Goal: Check status: Check status

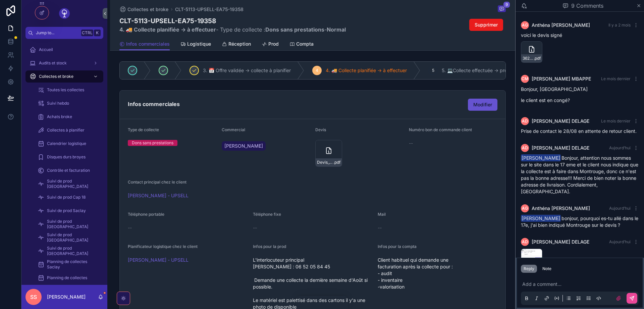
scroll to position [149, 0]
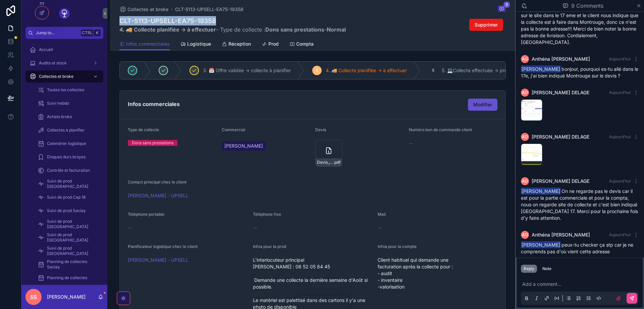
drag, startPoint x: 217, startPoint y: 20, endPoint x: 121, endPoint y: 20, distance: 96.6
click at [121, 20] on h1 "CLT-5113-UPSELL-EA75-19358" at bounding box center [232, 20] width 226 height 9
copy h1 "CLT-5113-UPSELL-EA75-19358"
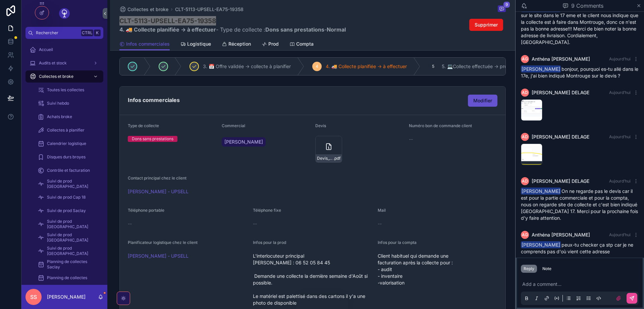
scroll to position [0, 0]
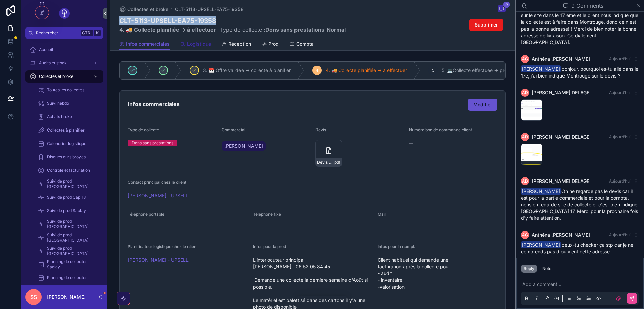
click at [193, 45] on span "Logistique" at bounding box center [199, 44] width 24 height 7
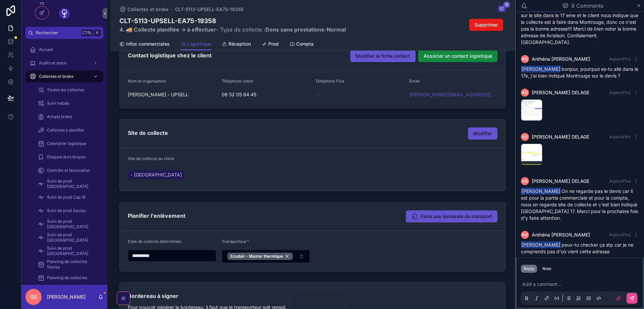
scroll to position [121, 0]
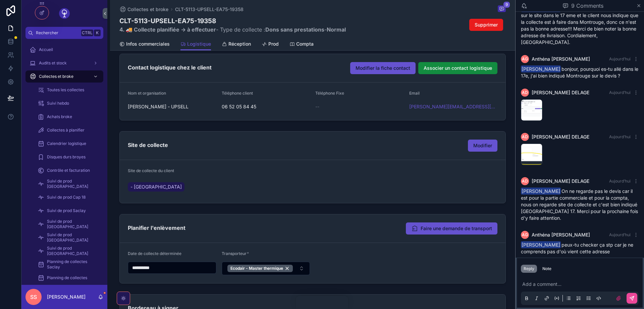
drag, startPoint x: 191, startPoint y: 106, endPoint x: 128, endPoint y: 109, distance: 63.7
click at [128, 109] on span "[PERSON_NAME] - UPSELL" at bounding box center [172, 106] width 89 height 7
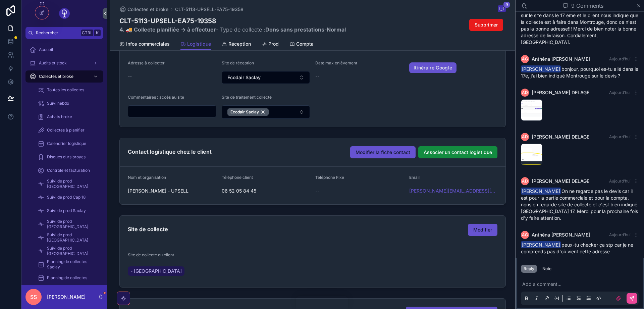
scroll to position [0, 0]
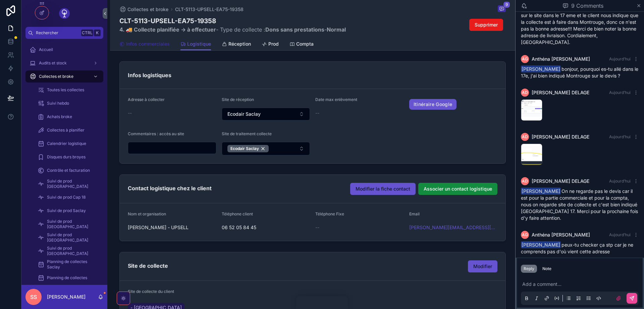
click at [141, 44] on span "Infos commerciales" at bounding box center [148, 44] width 44 height 7
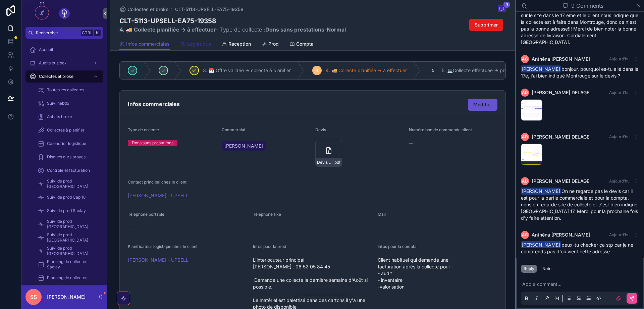
click at [194, 43] on span "Logistique" at bounding box center [199, 44] width 24 height 7
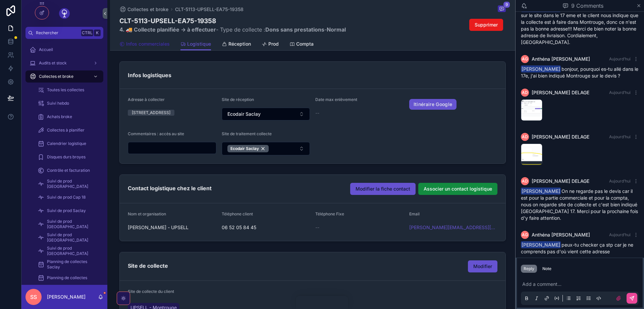
click at [146, 43] on span "Infos commerciales" at bounding box center [148, 44] width 44 height 7
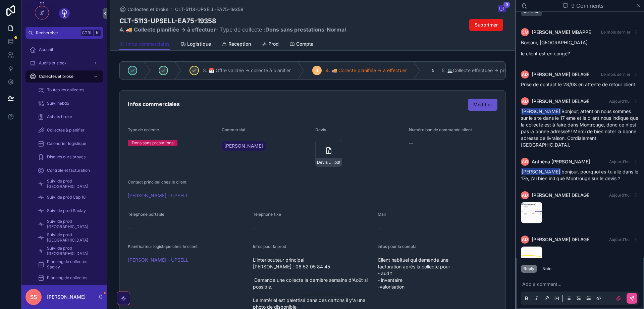
scroll to position [12, 0]
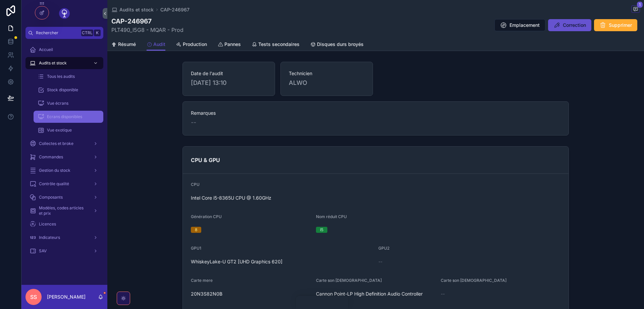
scroll to position [161, 0]
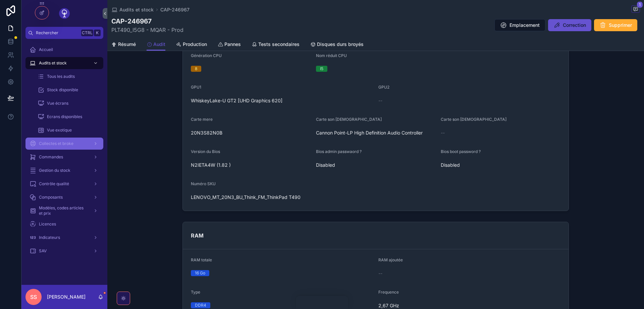
click at [53, 142] on span "Collectes et broke" at bounding box center [56, 143] width 35 height 5
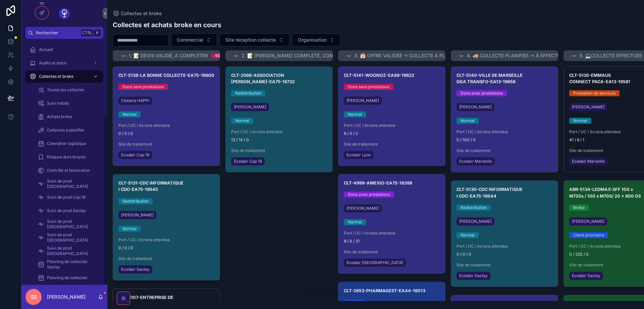
scroll to position [115, 0]
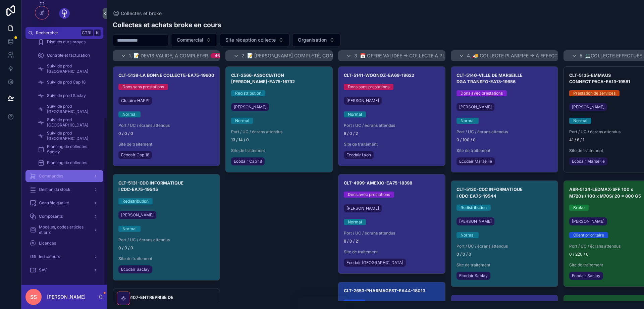
click at [53, 176] on span "Commandes" at bounding box center [51, 175] width 24 height 5
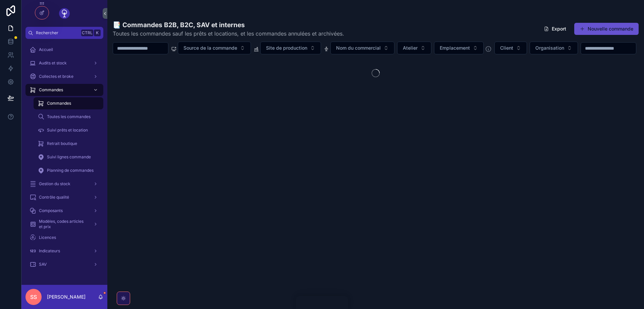
click at [158, 48] on input "scrollable content" at bounding box center [140, 48] width 55 height 9
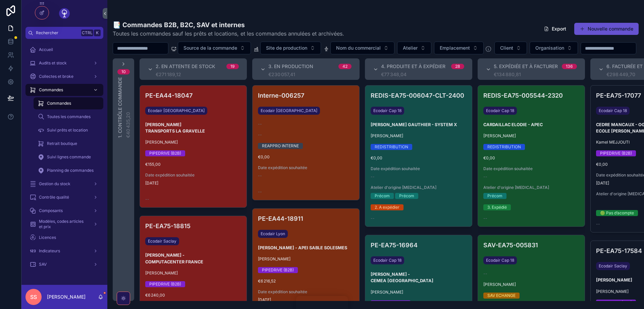
click at [154, 48] on input "scrollable content" at bounding box center [140, 48] width 55 height 9
paste input "**********"
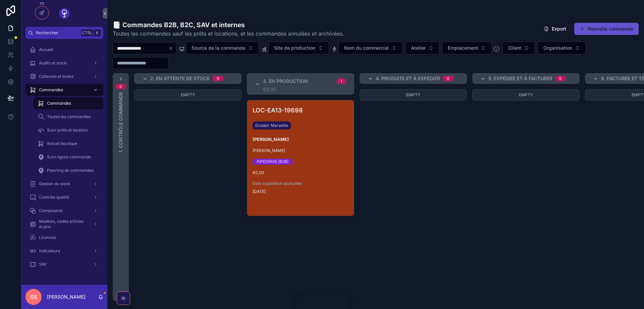
type input "**********"
click at [312, 147] on div "LOC-EA13-19698 Ecodair Marseille JEAN BERNARD ASSE Augustin BARENNES PIPEDRIVE …" at bounding box center [300, 157] width 107 height 115
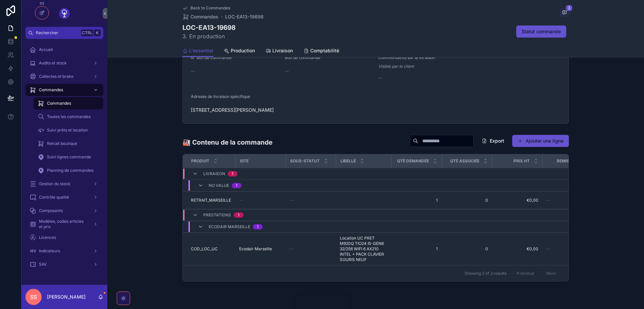
scroll to position [483, 0]
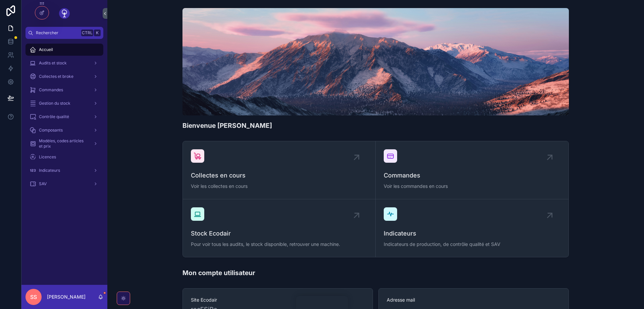
scroll to position [70, 0]
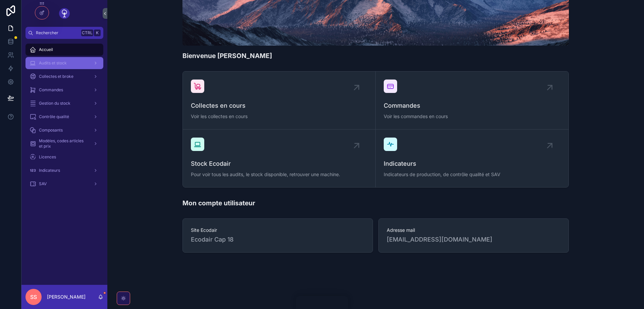
click at [62, 64] on span "Audits et stock" at bounding box center [53, 62] width 28 height 5
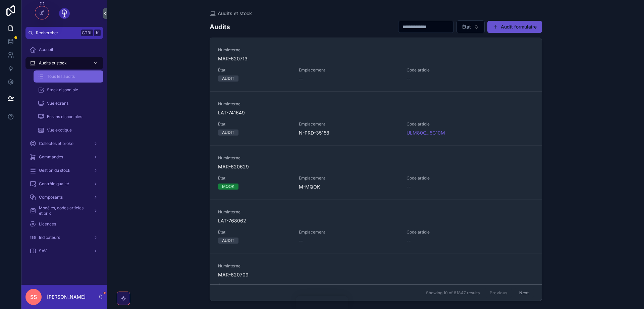
click at [64, 74] on span "Tous les audits" at bounding box center [61, 76] width 28 height 5
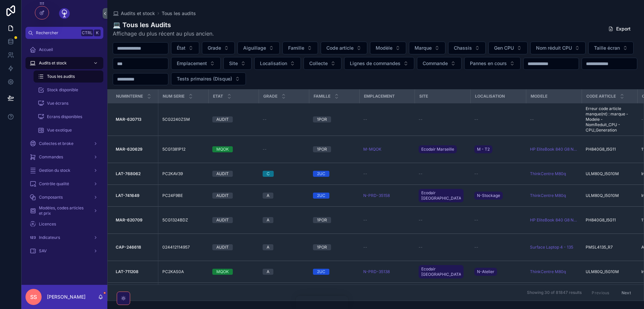
click at [582, 68] on input "scrollable content" at bounding box center [609, 63] width 55 height 9
paste input "*******"
type input "*******"
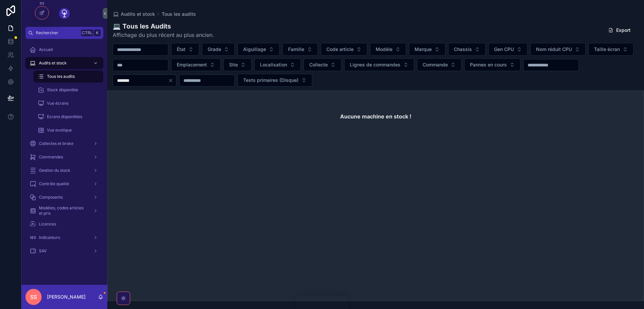
drag, startPoint x: 224, startPoint y: 82, endPoint x: 164, endPoint y: 81, distance: 60.0
click at [164, 81] on input "*******" at bounding box center [140, 80] width 55 height 9
